Goal: Task Accomplishment & Management: Complete application form

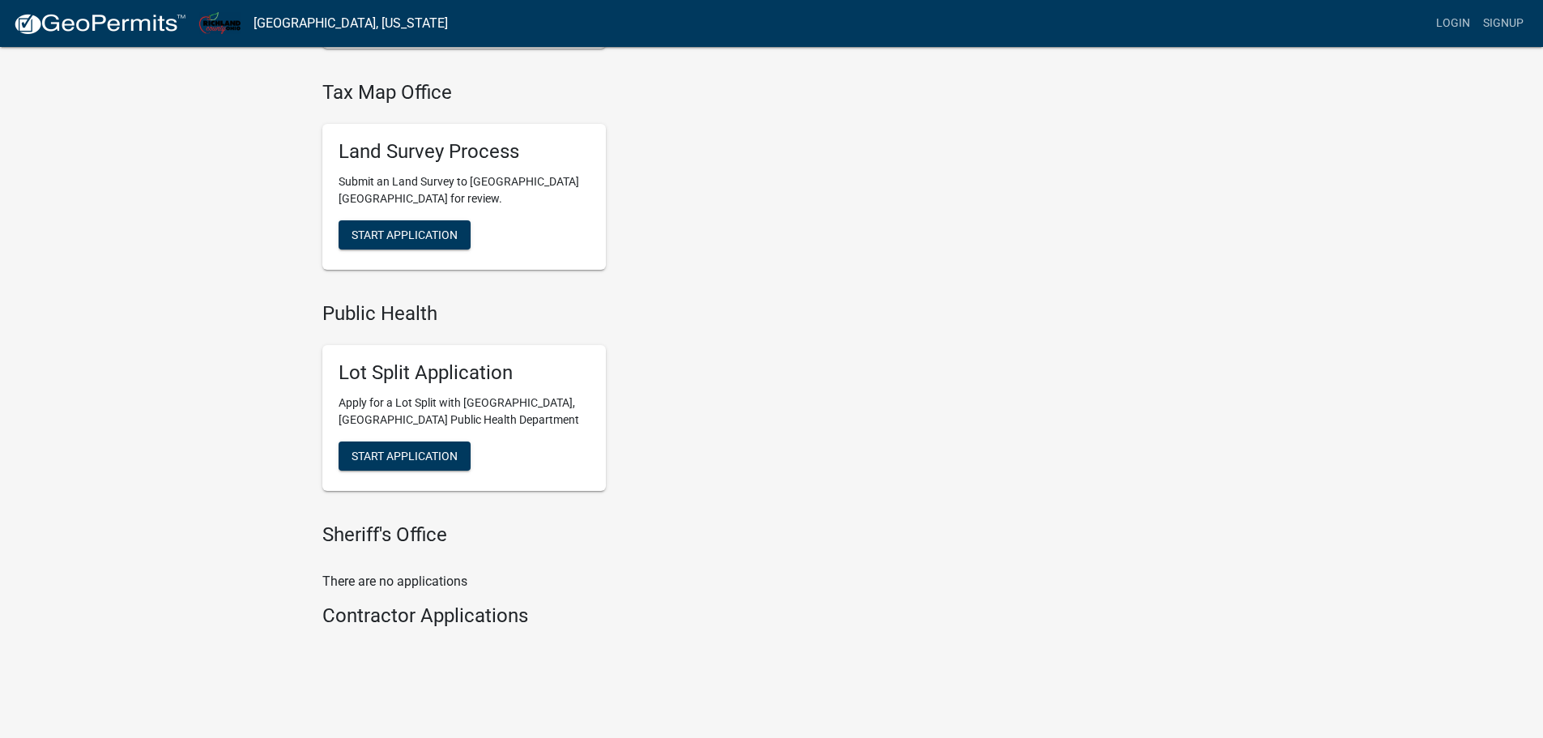
scroll to position [729, 0]
click at [426, 244] on button "Start Application" at bounding box center [405, 233] width 132 height 29
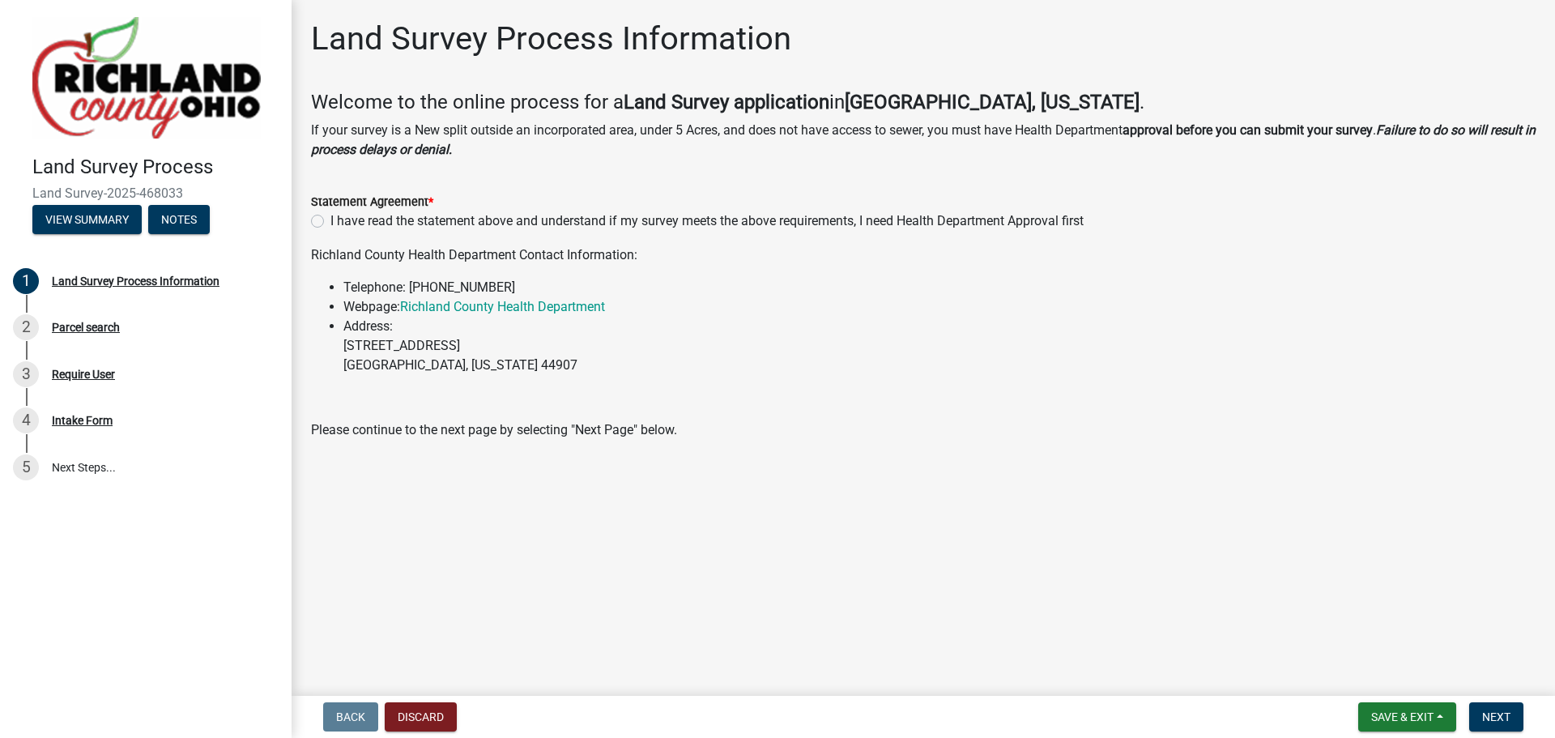
click at [331, 220] on label "I have read the statement above and understand if my survey meets the above req…" at bounding box center [707, 220] width 753 height 19
click at [331, 220] on input "I have read the statement above and understand if my survey meets the above req…" at bounding box center [336, 216] width 11 height 11
radio input "true"
click at [1504, 713] on span "Next" at bounding box center [1496, 716] width 28 height 13
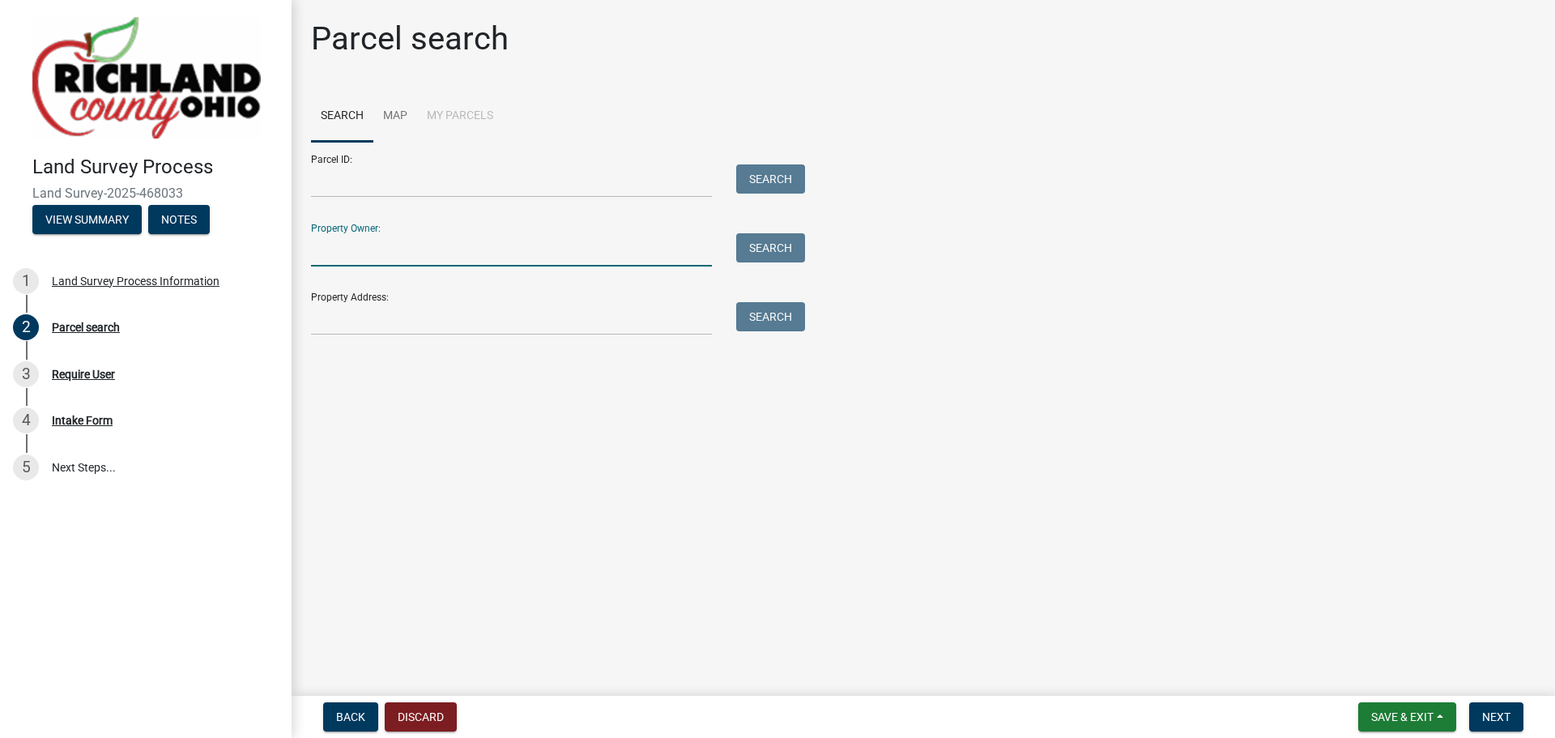
click at [324, 250] on input "Property Owner:" at bounding box center [511, 249] width 401 height 33
type input "cranmore"
click at [752, 241] on button "Search" at bounding box center [770, 247] width 69 height 29
